Goal: Task Accomplishment & Management: Complete application form

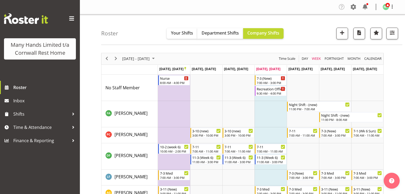
scroll to position [121, 0]
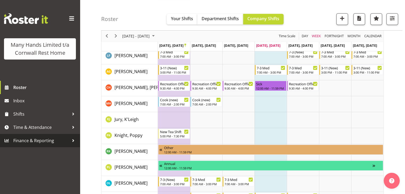
click at [72, 136] on link "Finance & Reporting" at bounding box center [40, 140] width 80 height 13
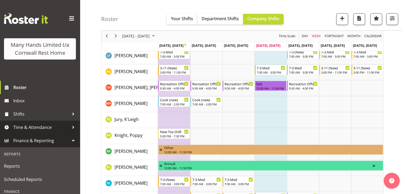
click at [45, 132] on span "Time & Attendance" at bounding box center [41, 128] width 56 height 8
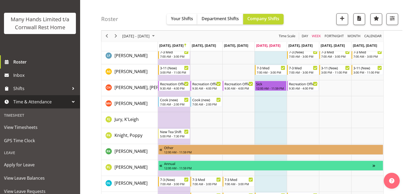
scroll to position [28, 0]
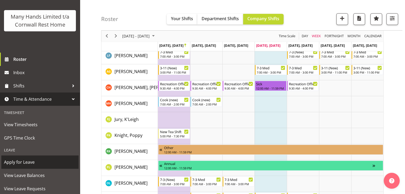
click at [30, 166] on span "Apply for Leave" at bounding box center [40, 162] width 72 height 8
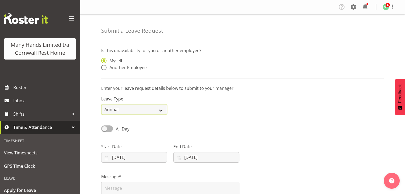
click at [158, 109] on select "Annual Sick Leave Without Pay Bereavement Domestic Violence Parental Jury Servi…" at bounding box center [134, 109] width 66 height 11
select select "Sick"
click at [101, 104] on select "Annual Sick Leave Without Pay Bereavement Domestic Violence Parental Jury Servi…" at bounding box center [134, 109] width 66 height 11
click at [104, 69] on span at bounding box center [103, 67] width 5 height 5
click at [104, 69] on input "Another Employee" at bounding box center [102, 67] width 3 height 3
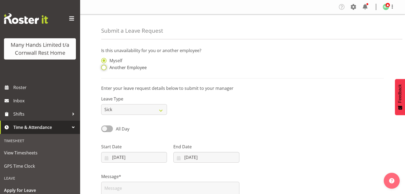
radio input "true"
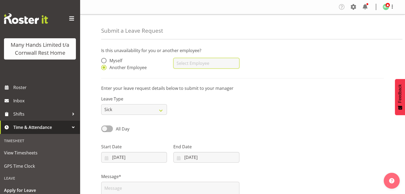
click at [177, 66] on input "text" at bounding box center [206, 63] width 66 height 11
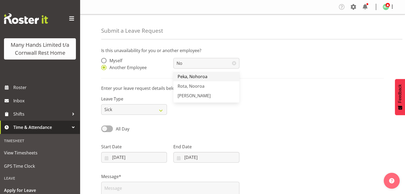
click at [190, 74] on span "Peka, Nohoroa" at bounding box center [193, 77] width 30 height 6
type input "Peka, Nohoroa"
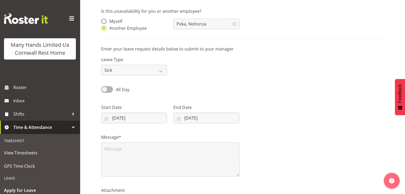
scroll to position [41, 0]
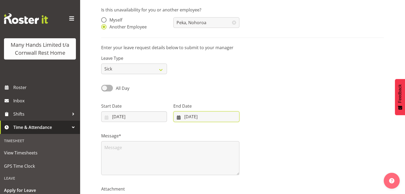
click at [214, 119] on input "26/09/2025" at bounding box center [206, 117] width 66 height 11
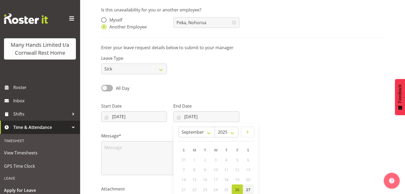
click at [247, 188] on span "27" at bounding box center [248, 189] width 4 height 5
type input "27/09/2025"
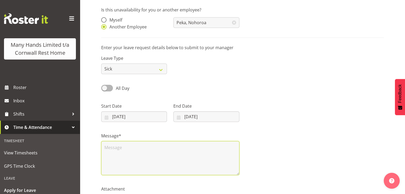
click at [171, 159] on textarea at bounding box center [170, 158] width 138 height 34
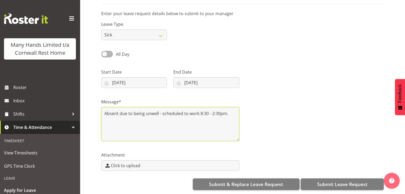
scroll to position [77, 0]
type textarea "Absent due to being unwell - scheduled to work 8:30 - 2:30pm."
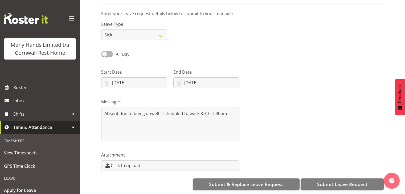
click at [400, 163] on div "Is this unavailability for you or another employee? Myself Another Employee Pek…" at bounding box center [253, 82] width 304 height 226
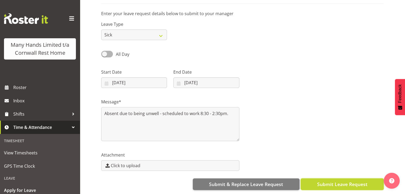
click at [332, 179] on button "Submit Leave Request" at bounding box center [342, 185] width 83 height 12
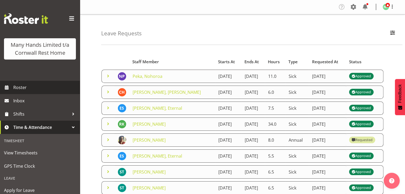
click at [30, 92] on span "Roster" at bounding box center [45, 88] width 64 height 8
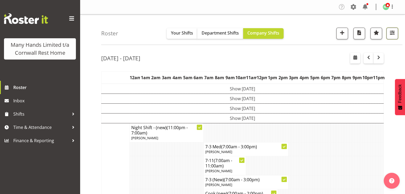
click at [391, 34] on span "button" at bounding box center [392, 32] width 7 height 7
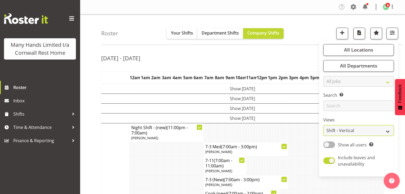
click at [383, 129] on select "Staff Role Shift - Horizontal Shift - Vertical Staff - Location" at bounding box center [358, 130] width 71 height 11
select select "staff"
click at [323, 125] on select "Staff Role Shift - Horizontal Shift - Vertical Staff - Location" at bounding box center [358, 130] width 71 height 11
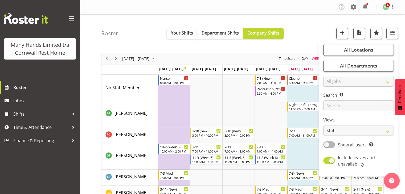
click at [311, 30] on div "Roster Your Shifts Department Shifts Company Shifts All Locations Clear Cornwal…" at bounding box center [251, 29] width 301 height 31
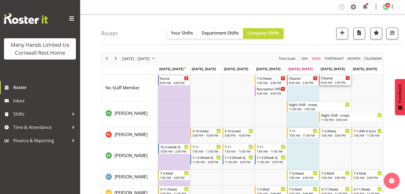
click at [334, 76] on div "Cleaner" at bounding box center [335, 77] width 29 height 5
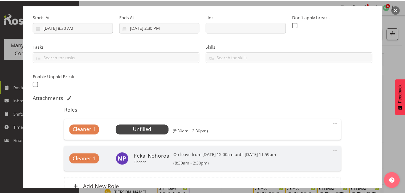
scroll to position [81, 0]
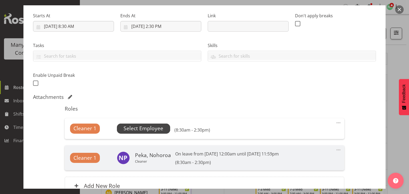
click at [134, 128] on span "Select Employee" at bounding box center [144, 129] width 40 height 8
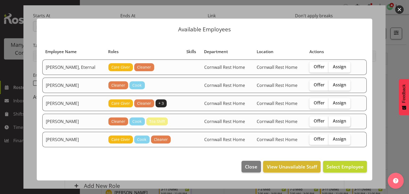
click at [337, 119] on span "Assign" at bounding box center [339, 120] width 13 height 5
click at [332, 120] on input "Assign" at bounding box center [330, 121] width 3 height 3
checkbox input "true"
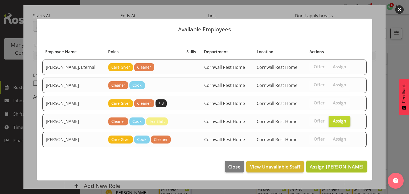
click at [336, 166] on span "Assign Hobbs, Melissa" at bounding box center [337, 167] width 54 height 6
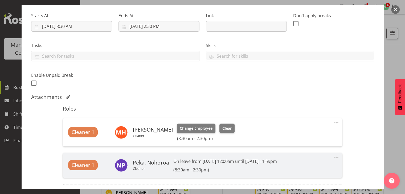
scroll to position [141, 0]
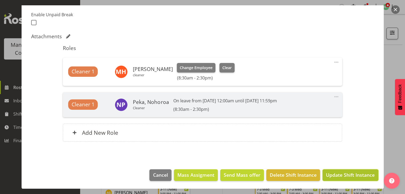
click at [353, 173] on span "Update Shift Instance" at bounding box center [350, 175] width 49 height 7
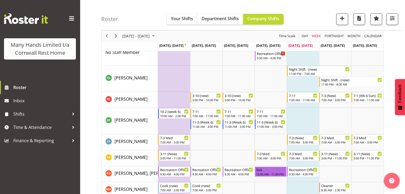
scroll to position [0, 0]
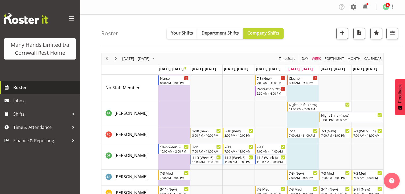
click at [60, 92] on link "Roster" at bounding box center [40, 87] width 80 height 13
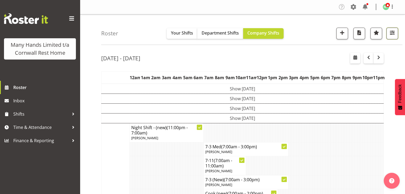
click at [396, 30] on button "button" at bounding box center [392, 34] width 12 height 12
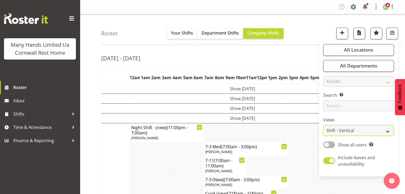
click at [374, 129] on select "Staff Role Shift - Horizontal Shift - Vertical Staff - Location" at bounding box center [358, 130] width 71 height 11
select select "staff"
click at [323, 125] on select "Staff Role Shift - Horizontal Shift - Vertical Staff - Location" at bounding box center [358, 130] width 71 height 11
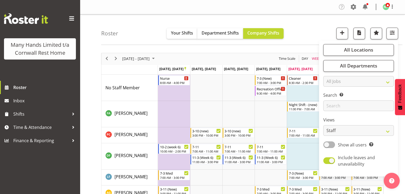
click at [306, 32] on div "Roster Your Shifts Department Shifts Company Shifts All Locations Clear [GEOGRA…" at bounding box center [251, 29] width 301 height 31
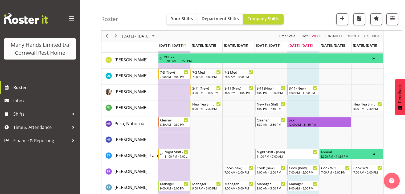
scroll to position [234, 0]
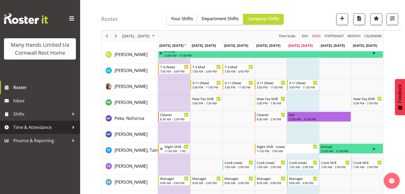
click at [65, 127] on span "Time & Attendance" at bounding box center [41, 128] width 56 height 8
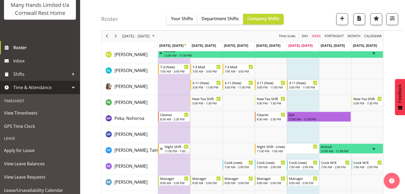
scroll to position [40, 0]
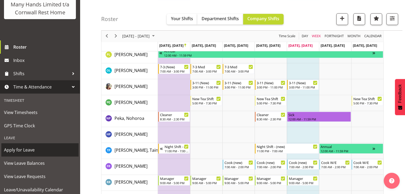
click at [33, 154] on span "Apply for Leave" at bounding box center [40, 150] width 72 height 8
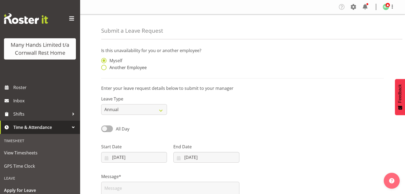
click at [106, 67] on span at bounding box center [103, 67] width 5 height 5
click at [105, 67] on input "Another Employee" at bounding box center [102, 67] width 3 height 3
radio input "true"
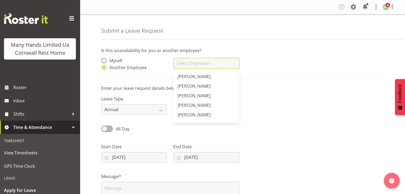
click at [194, 65] on input "text" at bounding box center [206, 63] width 66 height 11
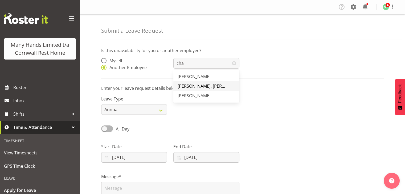
click at [200, 89] on span "[PERSON_NAME], [PERSON_NAME]" at bounding box center [212, 86] width 68 height 6
type input "[PERSON_NAME], [PERSON_NAME]"
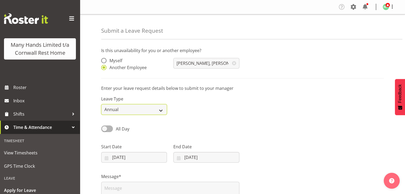
click at [163, 110] on select "Annual Sick Leave Without Pay Bereavement Domestic Violence Parental Jury Servi…" at bounding box center [134, 109] width 66 height 11
select select "Sick"
click at [101, 104] on select "Annual Sick Leave Without Pay Bereavement Domestic Violence Parental Jury Servi…" at bounding box center [134, 109] width 66 height 11
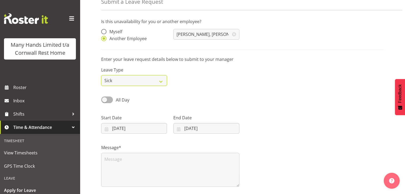
scroll to position [41, 0]
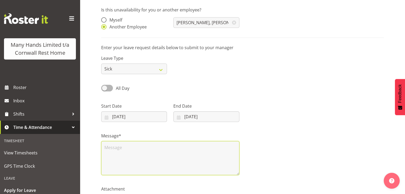
click at [181, 141] on textarea at bounding box center [170, 158] width 138 height 34
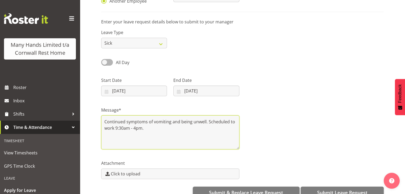
scroll to position [79, 0]
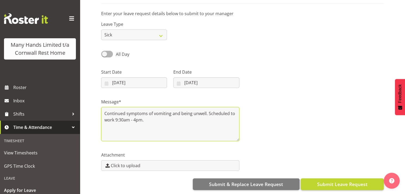
type textarea "Continued symptoms of vomiting and being unwell. Scheduled to work 9:30am - 4pm."
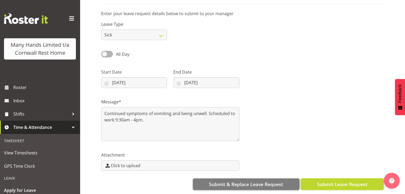
click at [342, 181] on span "Submit Leave Request" at bounding box center [342, 184] width 50 height 7
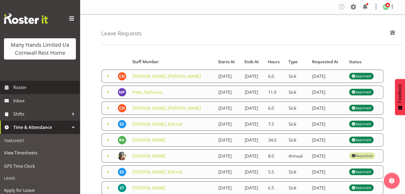
click at [25, 92] on span "Roster" at bounding box center [45, 88] width 64 height 8
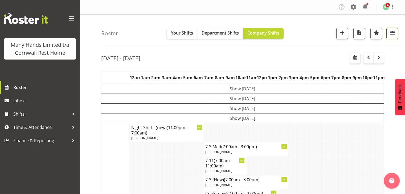
click at [391, 32] on span "button" at bounding box center [392, 32] width 7 height 7
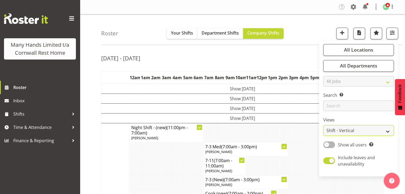
click at [379, 131] on select "Staff Role Shift - Horizontal Shift - Vertical Staff - Location" at bounding box center [358, 130] width 71 height 11
select select "staff"
click at [323, 125] on select "Staff Role Shift - Horizontal Shift - Vertical Staff - Location" at bounding box center [358, 130] width 71 height 11
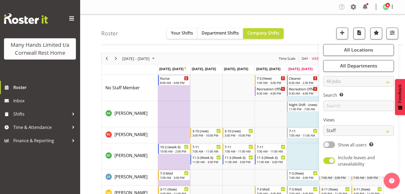
click at [311, 28] on div "Roster Your Shifts Department Shifts Company Shifts All Locations Clear [GEOGRA…" at bounding box center [251, 29] width 301 height 31
